Goal: Information Seeking & Learning: Learn about a topic

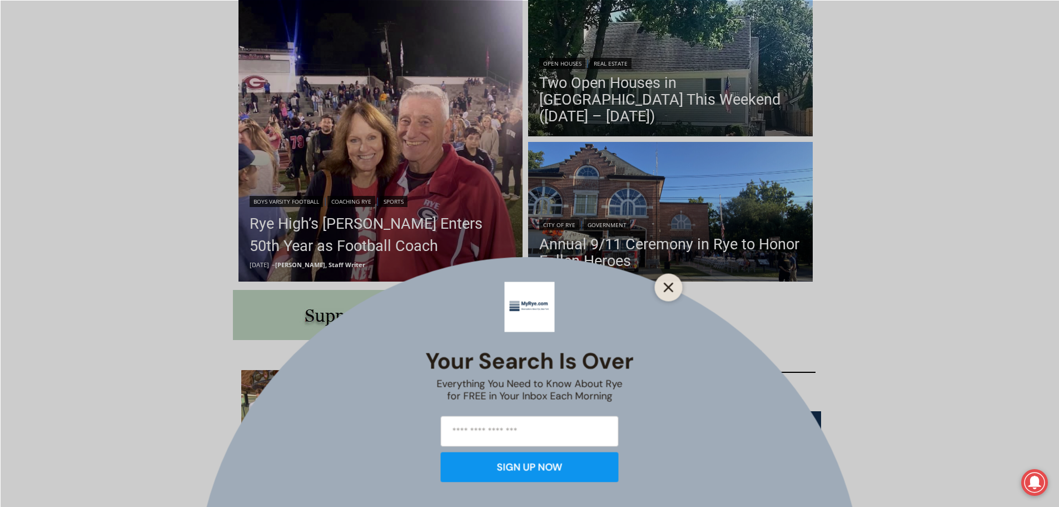
click at [671, 281] on button "Close" at bounding box center [669, 287] width 16 height 16
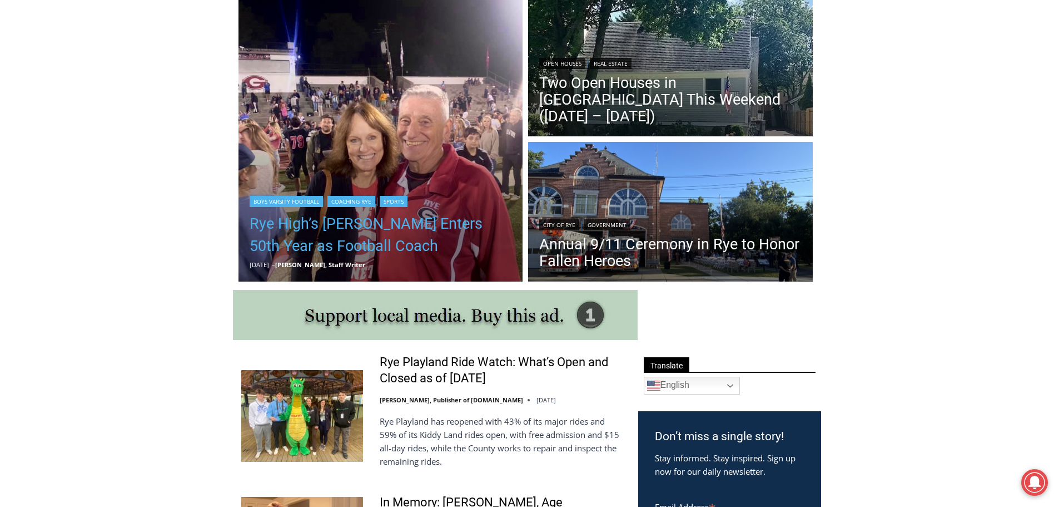
click at [453, 221] on link "Rye High’s [PERSON_NAME] Enters 50th Year as Football Coach" at bounding box center [381, 234] width 262 height 44
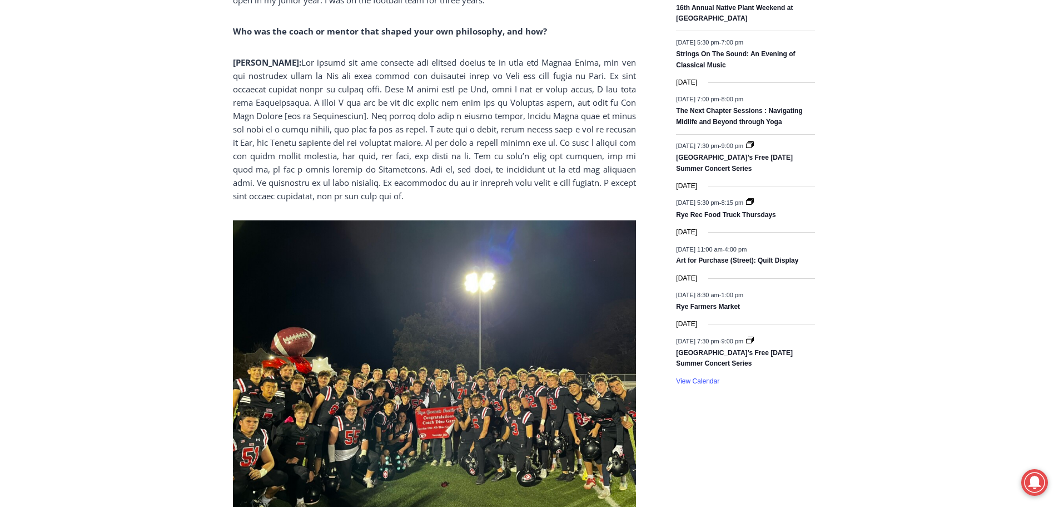
scroll to position [1590, 0]
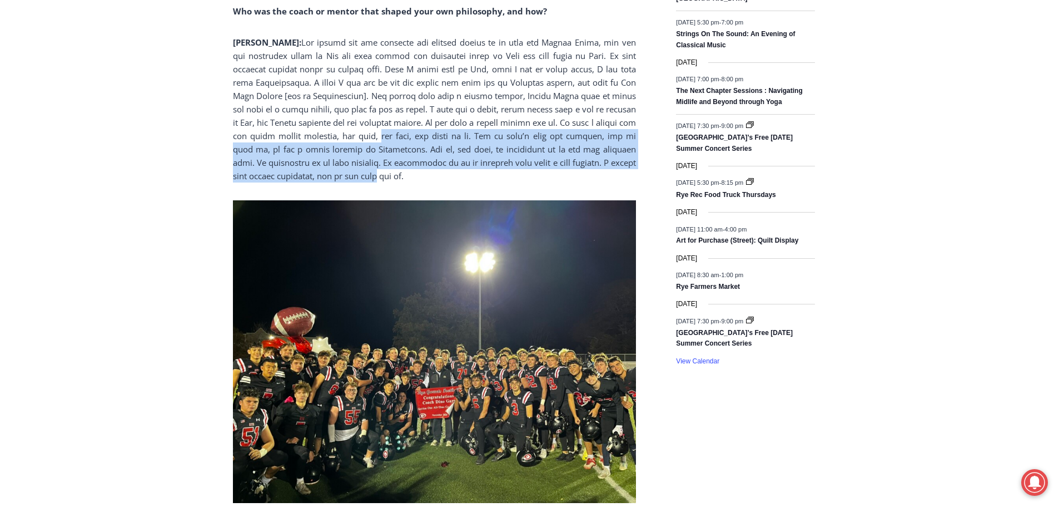
drag, startPoint x: 440, startPoint y: 103, endPoint x: 479, endPoint y: 135, distance: 49.8
click at [479, 135] on p "[PERSON_NAME]:" at bounding box center [434, 109] width 403 height 147
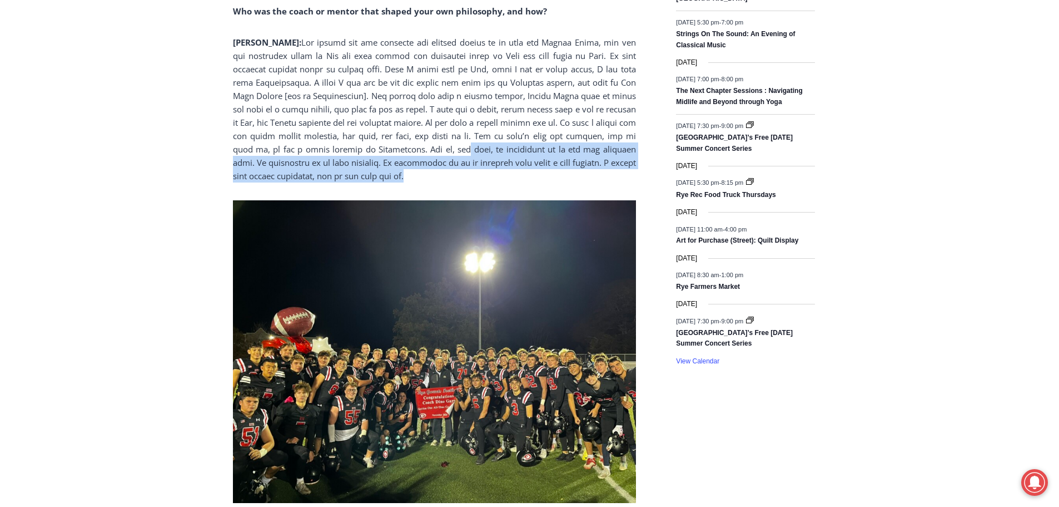
drag, startPoint x: 523, startPoint y: 112, endPoint x: 535, endPoint y: 138, distance: 28.4
click at [535, 138] on p "[PERSON_NAME]:" at bounding box center [434, 109] width 403 height 147
click at [535, 136] on p "[PERSON_NAME]:" at bounding box center [434, 109] width 403 height 147
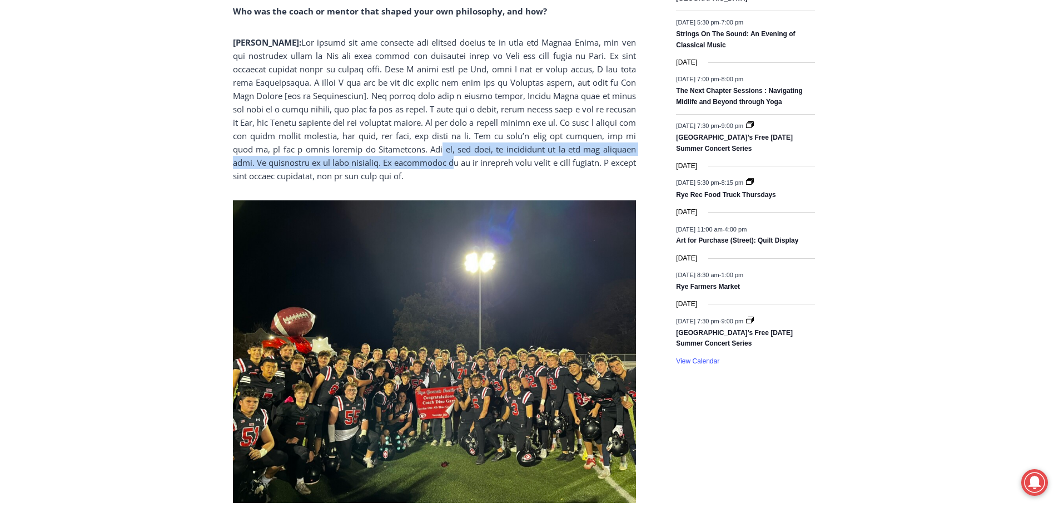
click at [528, 121] on p "[PERSON_NAME]:" at bounding box center [434, 109] width 403 height 147
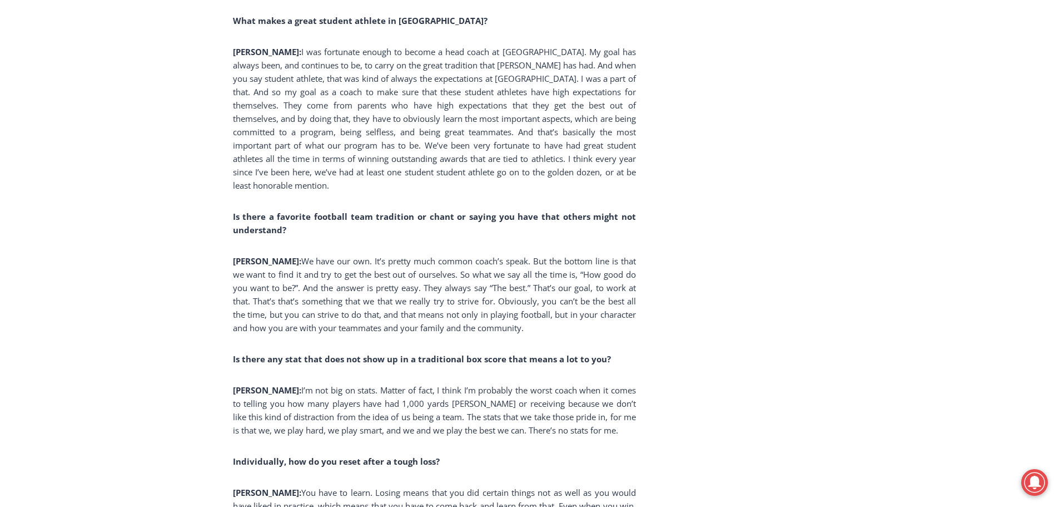
scroll to position [2758, 0]
